Goal: Contribute content

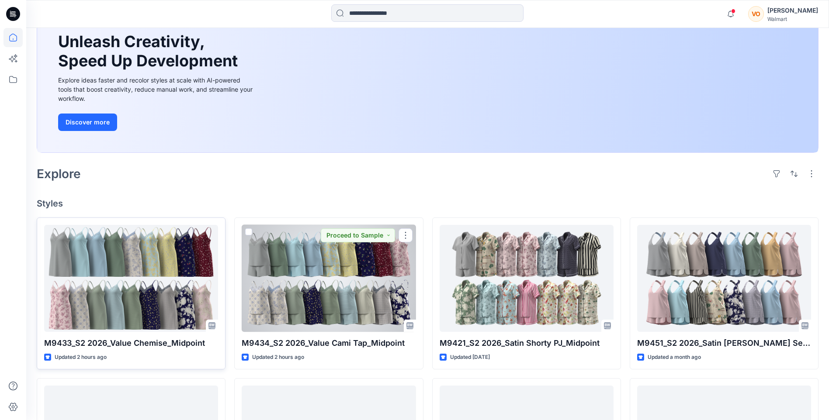
scroll to position [87, 0]
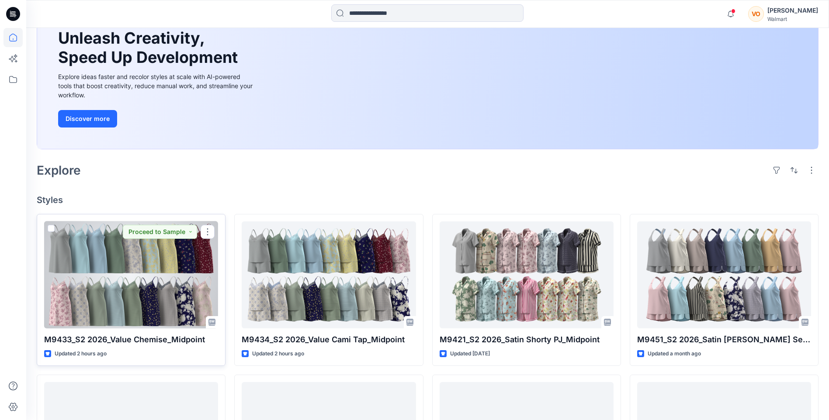
click at [128, 295] on div at bounding box center [131, 275] width 174 height 107
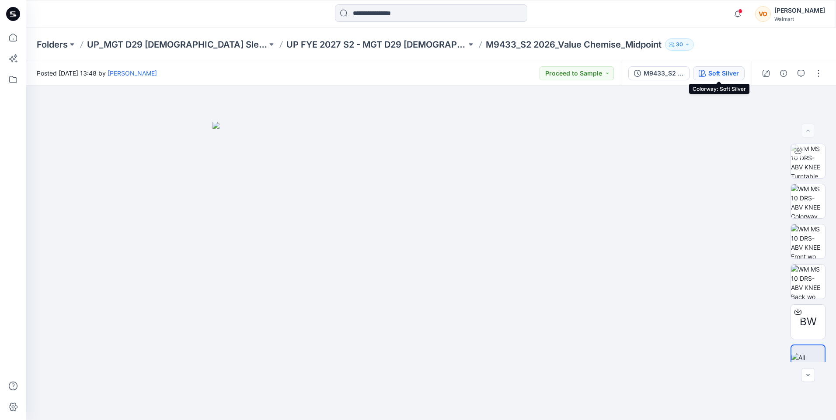
click at [715, 71] on div "Soft Silver" at bounding box center [723, 74] width 31 height 10
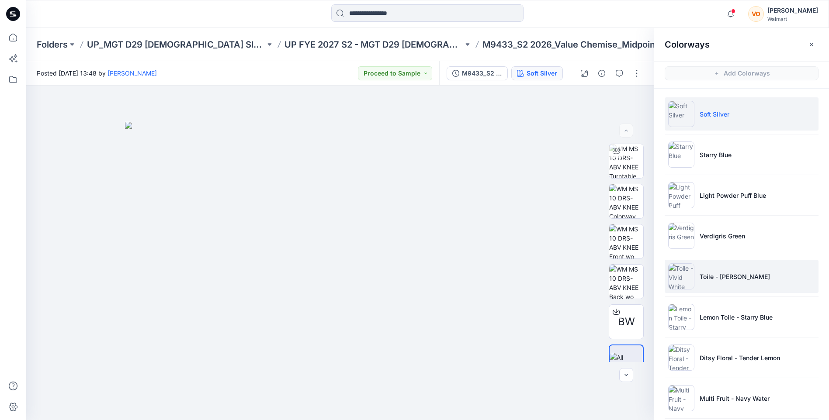
click at [740, 286] on li "Toile - [PERSON_NAME]" at bounding box center [742, 276] width 154 height 33
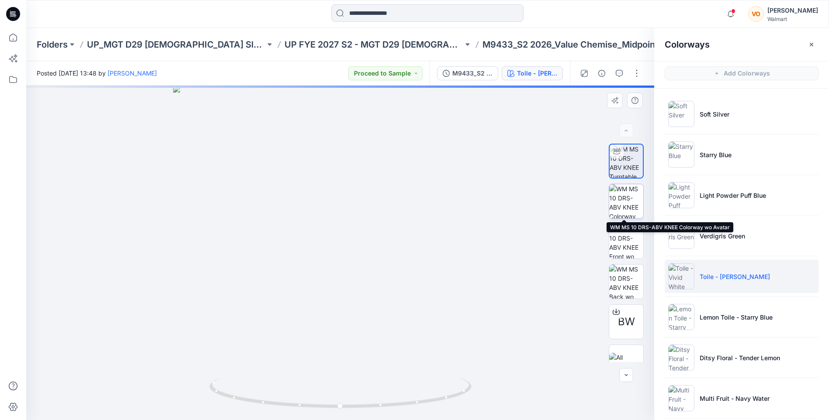
click at [627, 211] on img at bounding box center [626, 201] width 34 height 34
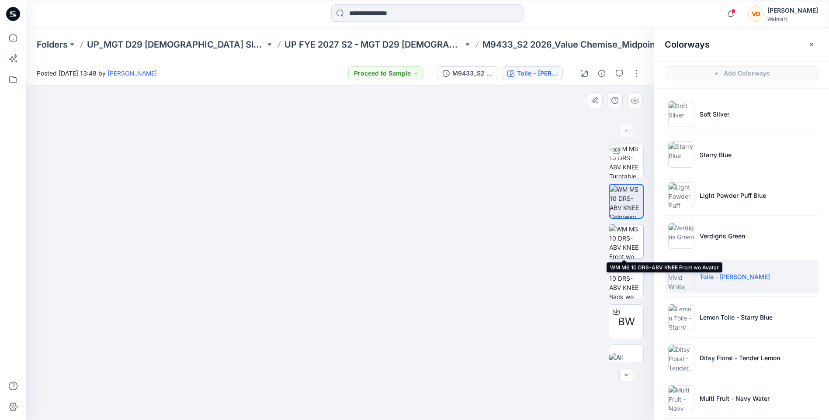
click at [622, 246] on img at bounding box center [626, 242] width 34 height 34
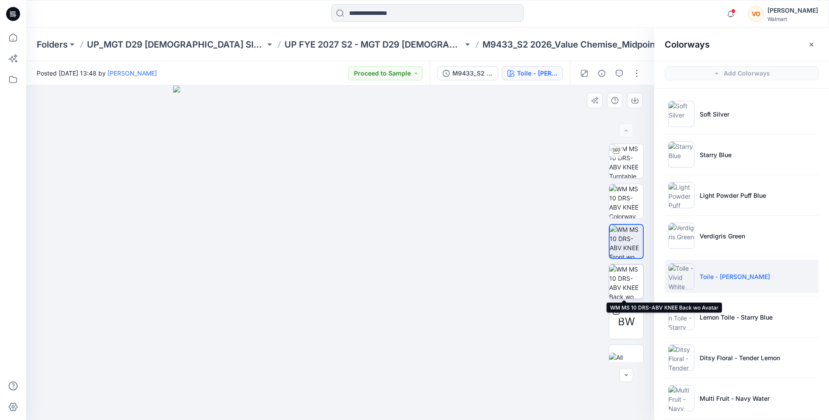
click at [628, 274] on img at bounding box center [626, 282] width 34 height 34
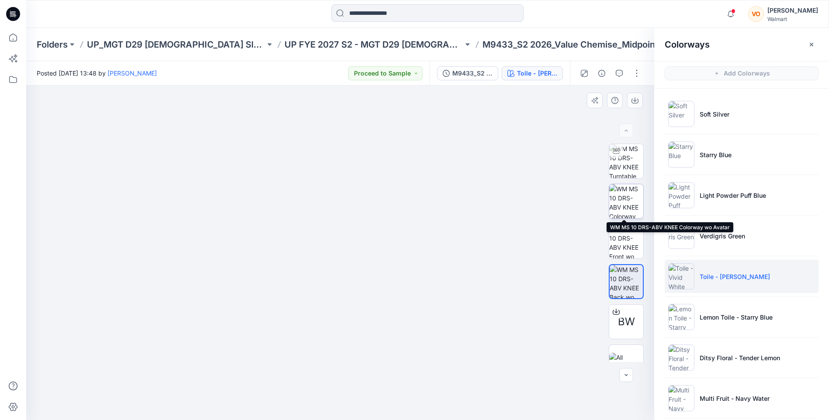
click at [627, 212] on img at bounding box center [626, 201] width 34 height 34
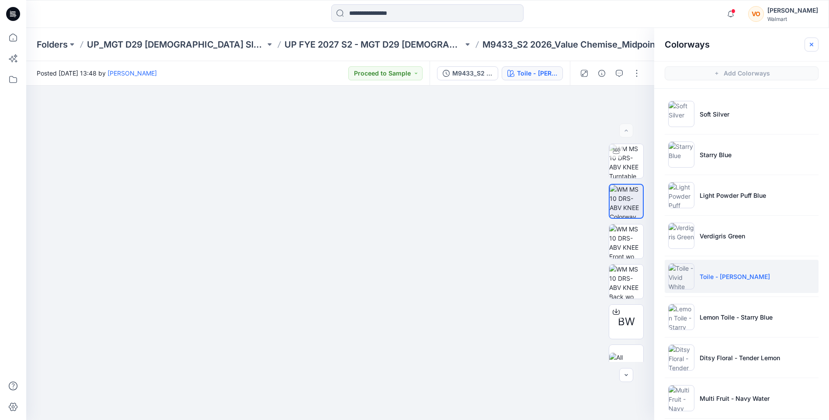
click at [816, 46] on button "button" at bounding box center [812, 45] width 14 height 14
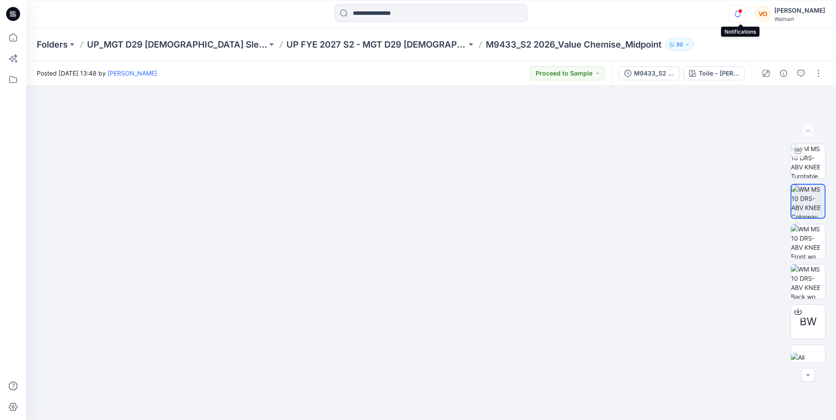
click at [737, 18] on icon "button" at bounding box center [737, 13] width 17 height 17
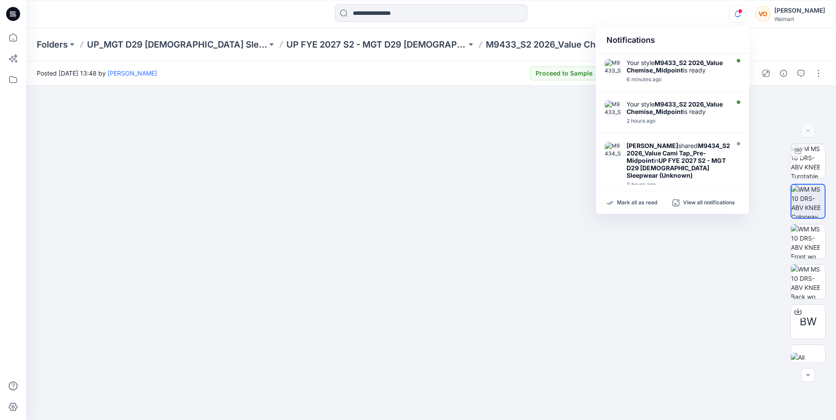
click at [707, 37] on div "Notifications" at bounding box center [672, 40] width 153 height 27
click at [720, 44] on div "Notifications" at bounding box center [672, 40] width 153 height 27
click at [801, 267] on img at bounding box center [808, 282] width 34 height 34
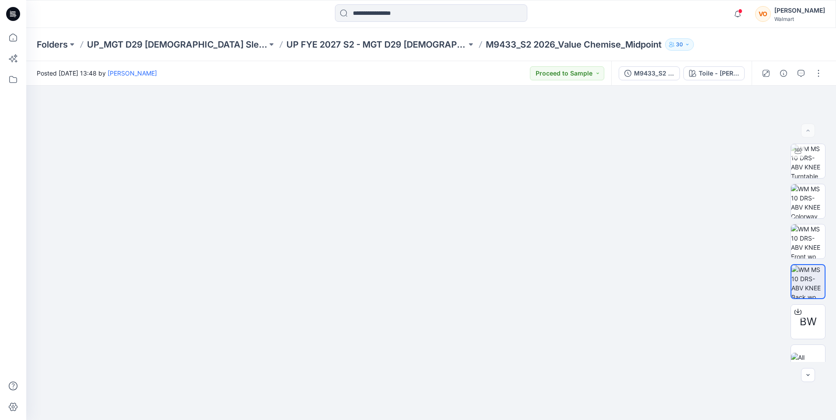
click at [727, 38] on div "Folders UP_MGT D29 Ladies Sleep UP FYE 2027 S2 - MGT D29 Ladies Sleepwear M9433…" at bounding box center [397, 44] width 720 height 12
click at [741, 13] on span at bounding box center [740, 11] width 4 height 5
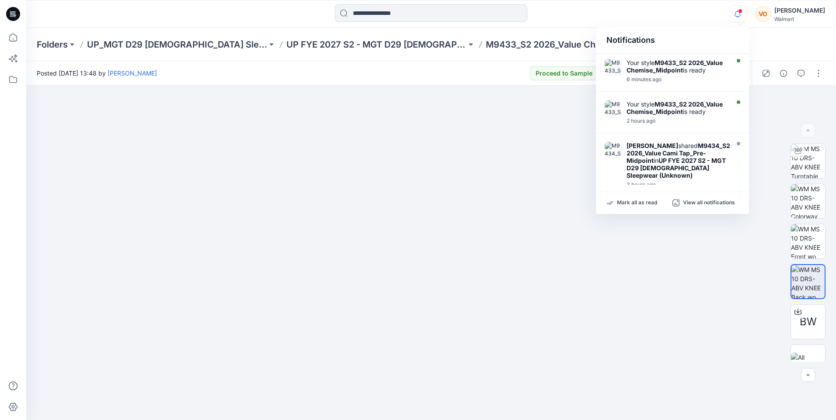
click at [741, 13] on span at bounding box center [740, 11] width 4 height 5
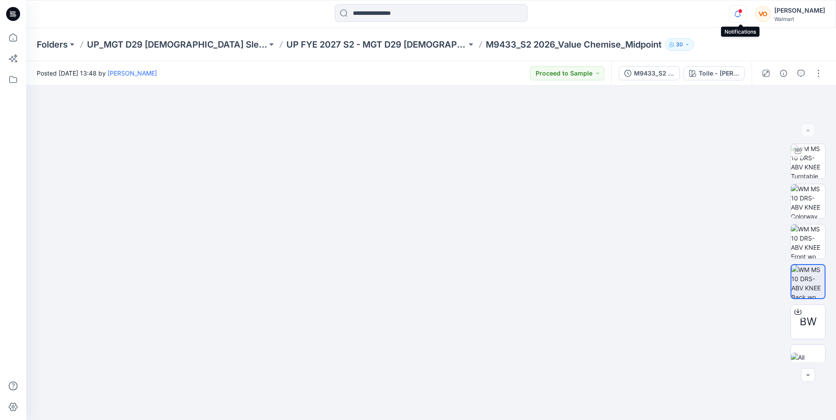
click at [739, 11] on icon "button" at bounding box center [737, 13] width 17 height 17
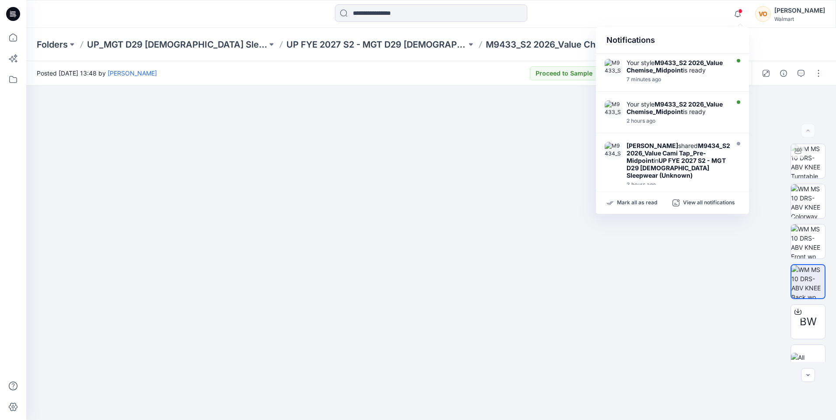
click at [717, 30] on div "Notifications" at bounding box center [672, 40] width 153 height 27
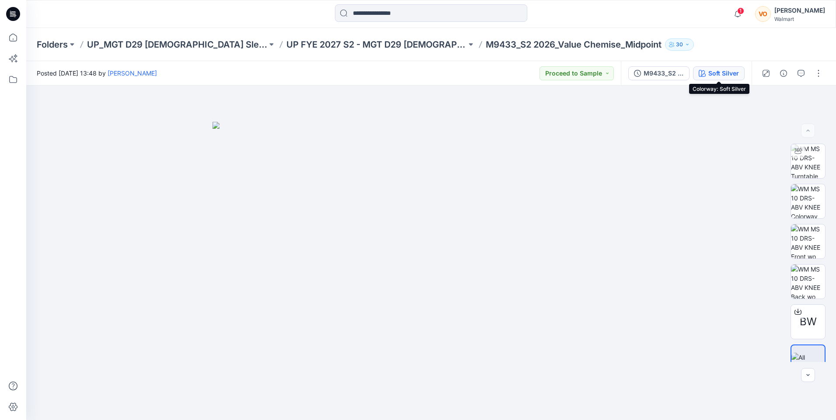
click at [719, 72] on div "Soft Silver" at bounding box center [723, 74] width 31 height 10
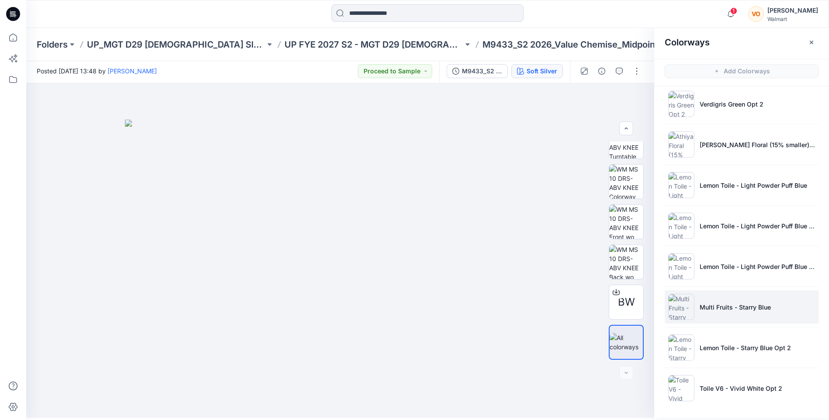
scroll to position [3, 0]
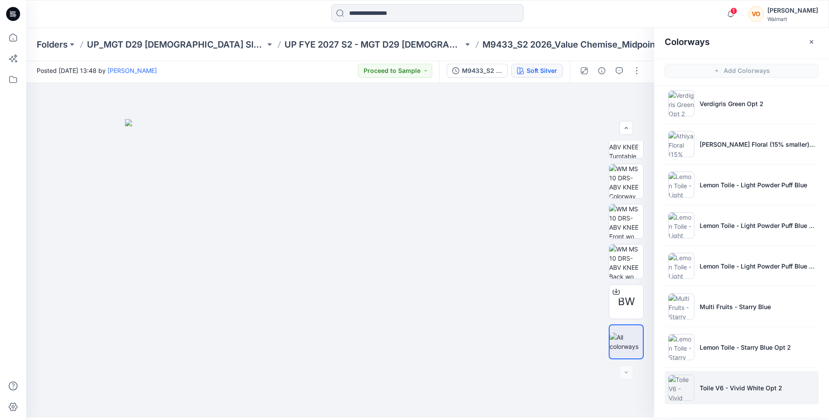
click at [729, 394] on li "Toile V6 - Vivid White Opt 2" at bounding box center [742, 388] width 154 height 33
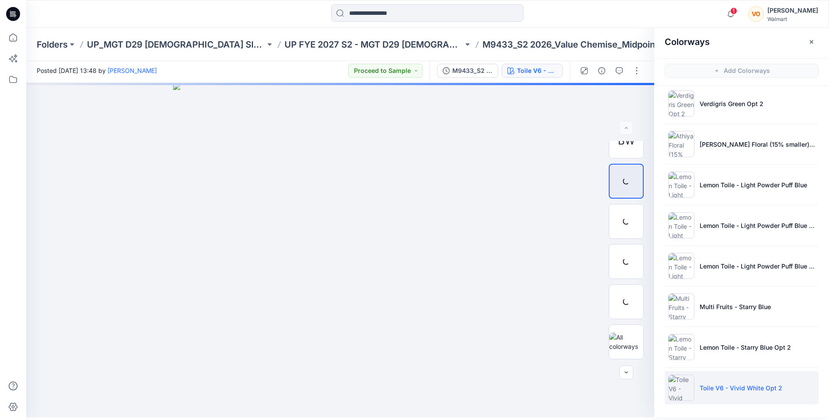
scroll to position [0, 0]
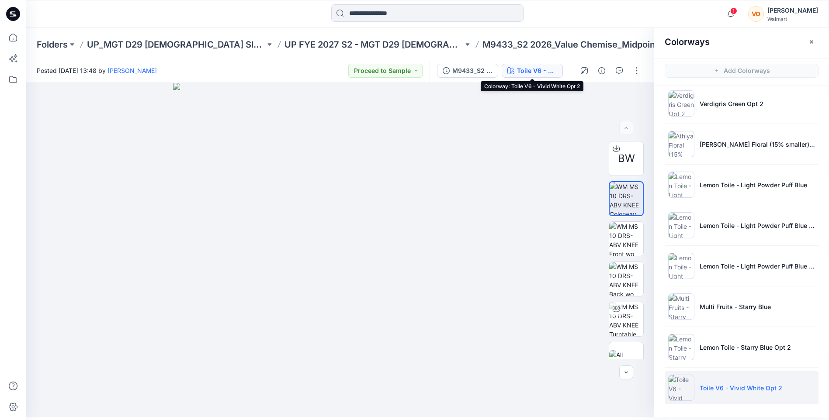
click at [554, 66] on div "Toile V6 - Vivid White Opt 2" at bounding box center [537, 71] width 40 height 10
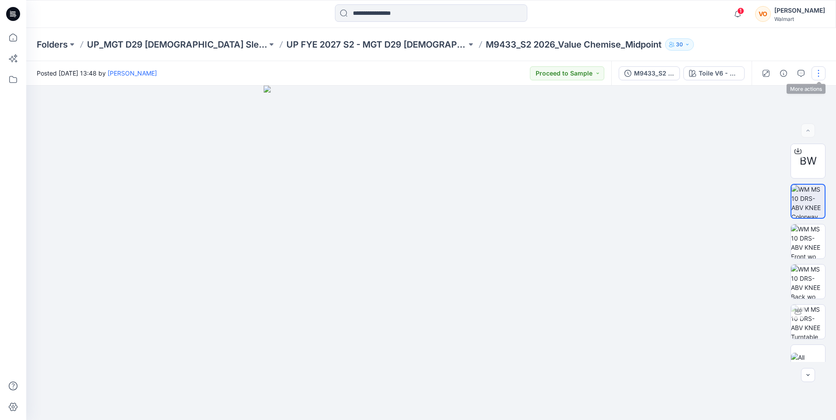
click at [816, 75] on button "button" at bounding box center [818, 73] width 14 height 14
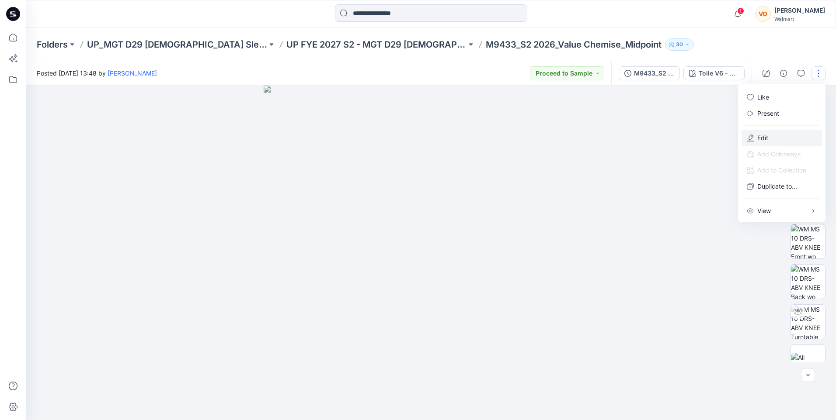
click at [777, 136] on button "Edit" at bounding box center [781, 138] width 80 height 16
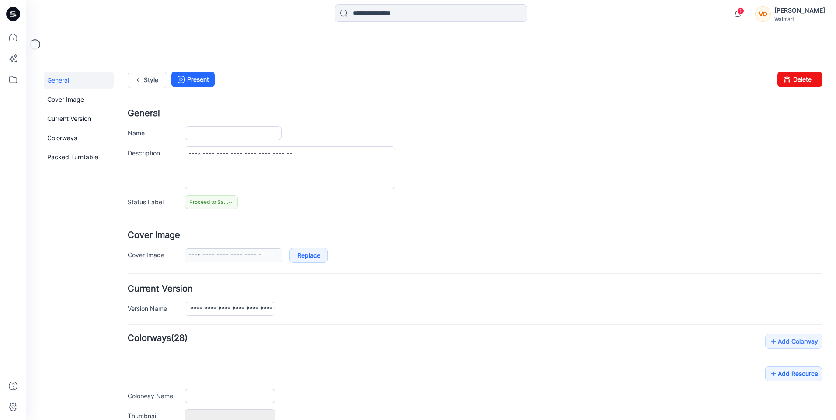
type input "**********"
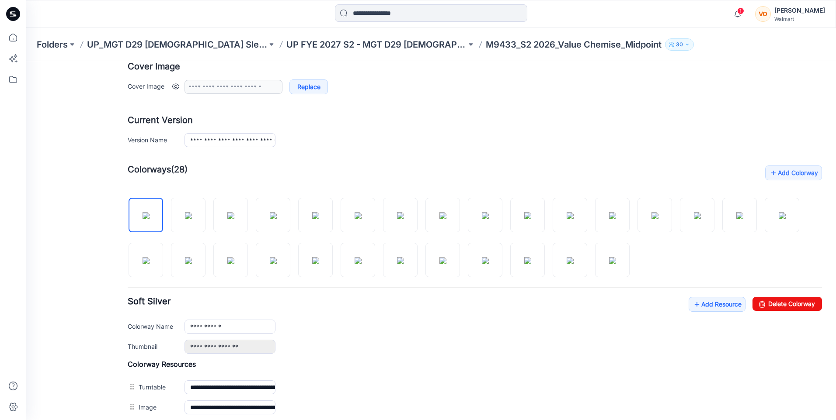
scroll to position [175, 0]
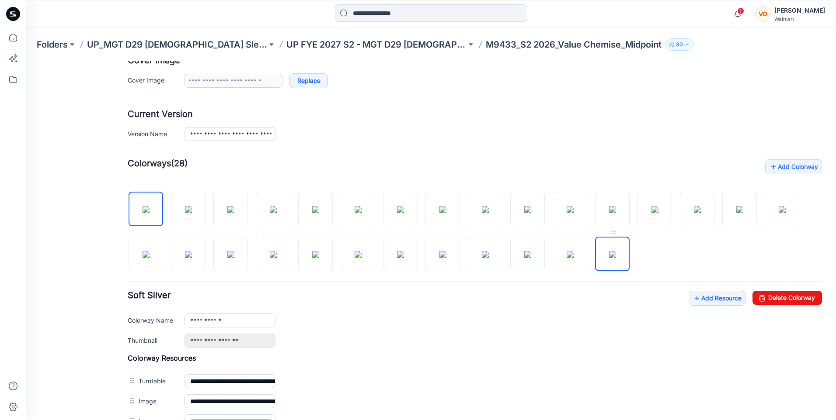
click at [616, 251] on img at bounding box center [612, 254] width 7 height 7
type input "**********"
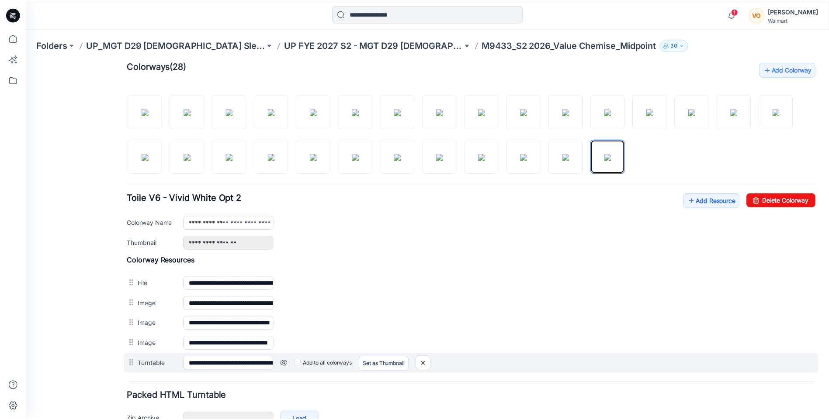
scroll to position [306, 0]
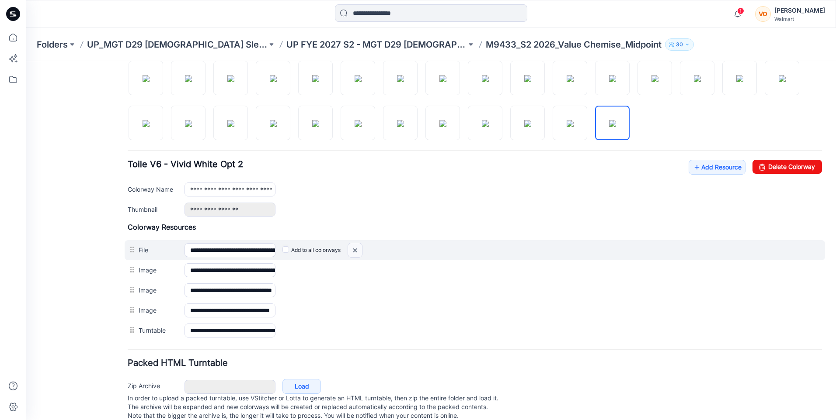
click at [355, 250] on img at bounding box center [355, 250] width 14 height 14
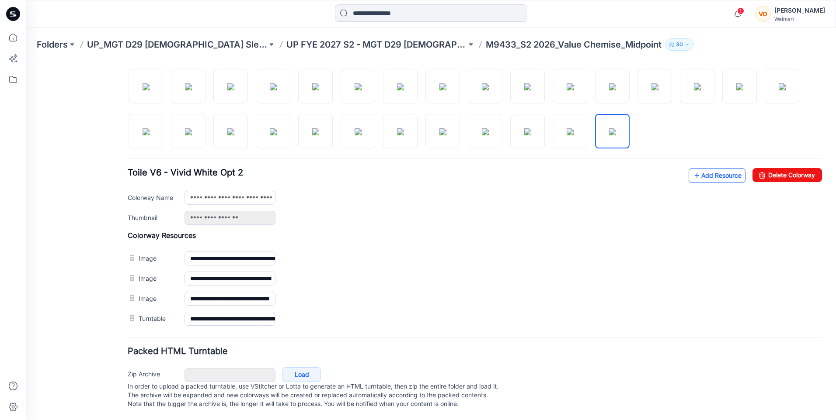
click at [711, 169] on link "Add Resource" at bounding box center [716, 175] width 57 height 15
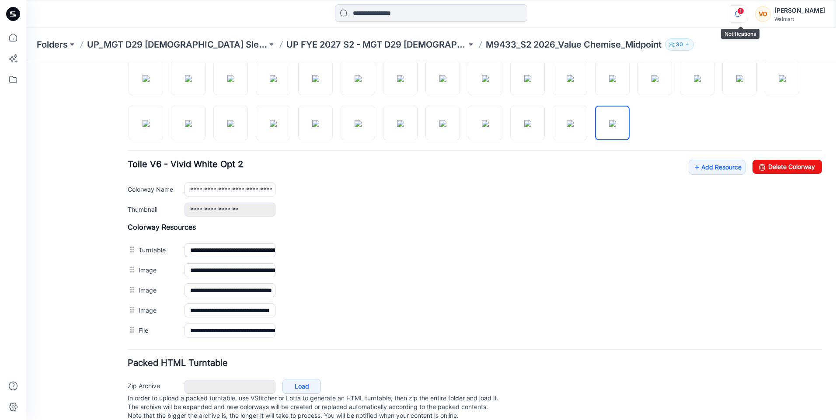
click at [737, 16] on icon "button" at bounding box center [737, 14] width 6 height 6
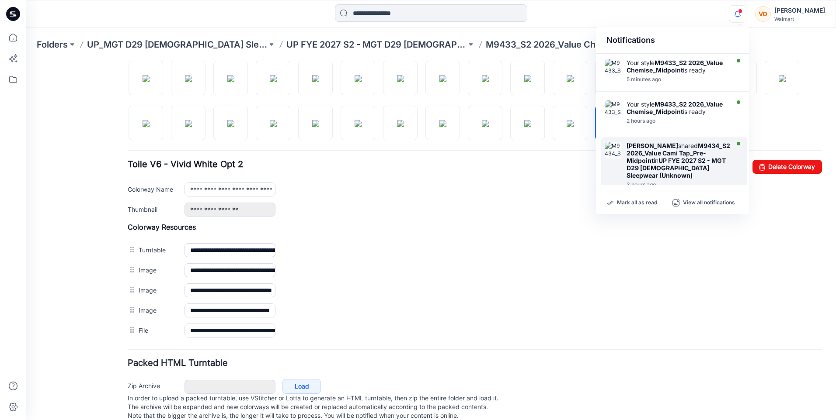
click at [657, 164] on strong "M9434_S2 2026_Value Cami Tap_Pre-Midpoint" at bounding box center [678, 153] width 104 height 22
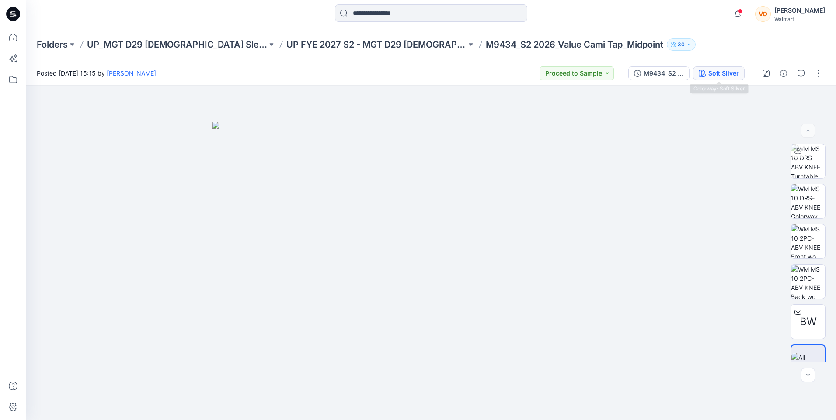
click at [713, 78] on div "Soft Silver" at bounding box center [723, 74] width 31 height 10
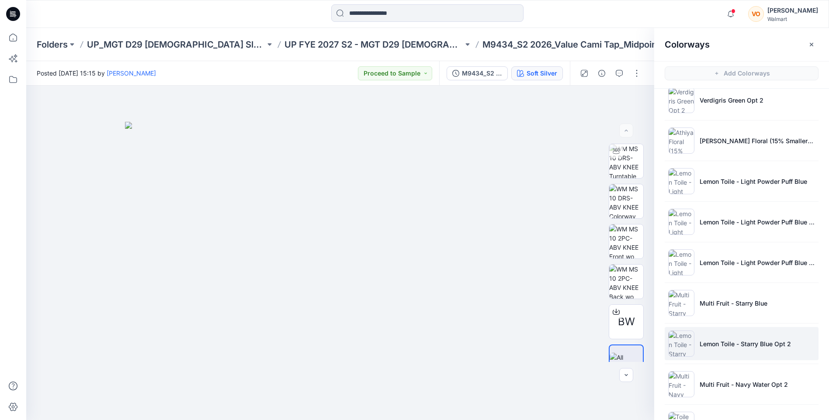
scroll to position [943, 0]
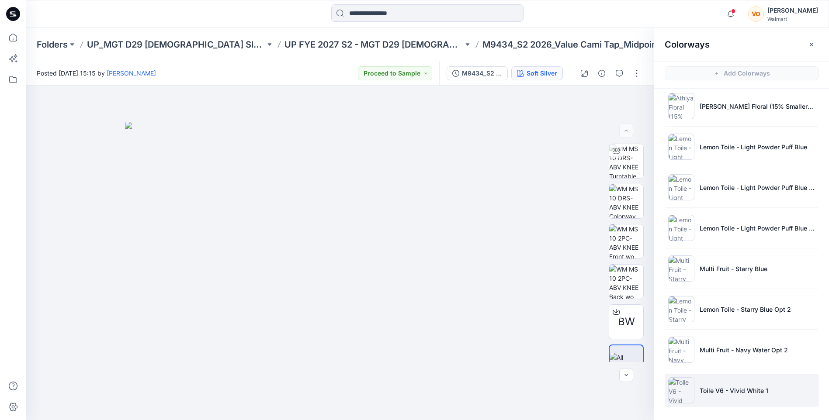
click at [708, 390] on p "Toile V6 - Vivid White 1" at bounding box center [734, 390] width 69 height 9
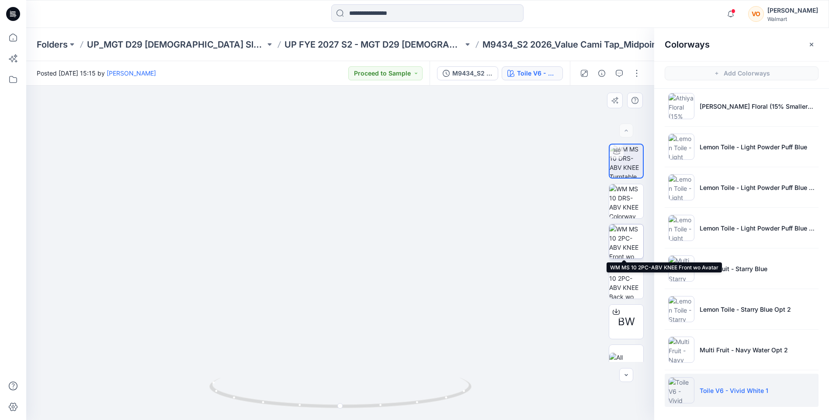
click at [630, 239] on img at bounding box center [626, 242] width 34 height 34
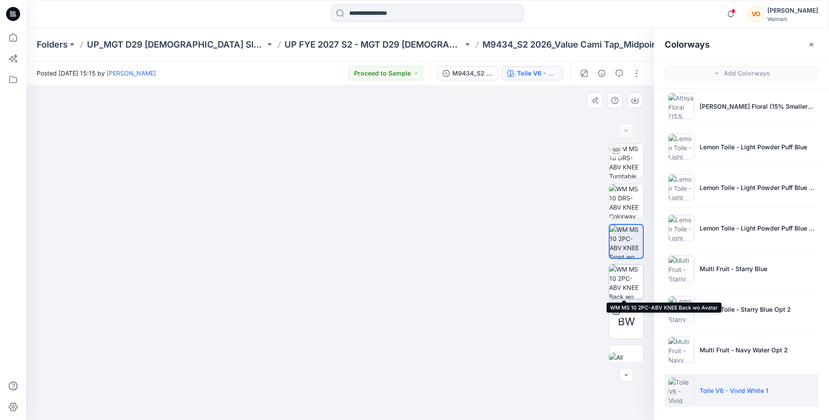
click at [628, 286] on img at bounding box center [626, 282] width 34 height 34
